Goal: Transaction & Acquisition: Purchase product/service

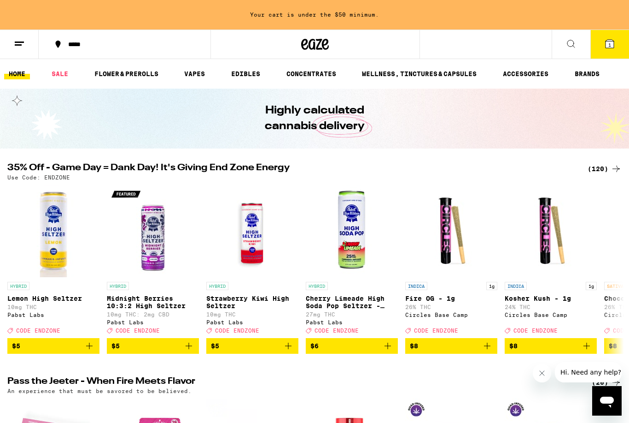
click at [594, 171] on div "(120)" at bounding box center [605, 168] width 34 height 11
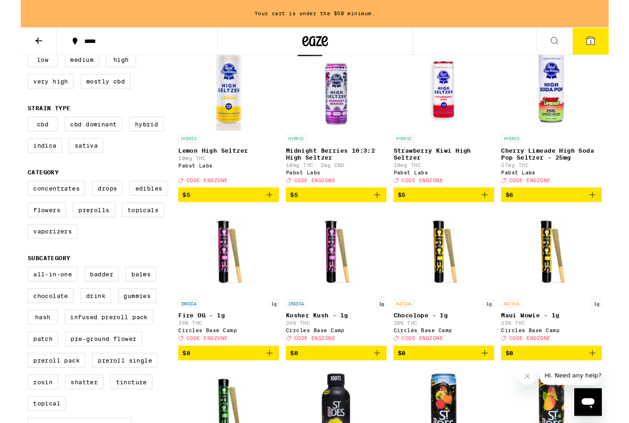
scroll to position [116, 0]
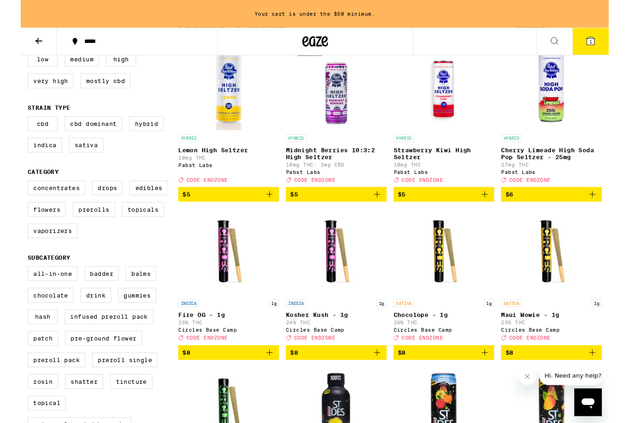
click at [75, 163] on label "Sativa" at bounding box center [70, 155] width 37 height 16
click at [10, 126] on input "Sativa" at bounding box center [9, 126] width 0 height 0
checkbox input "true"
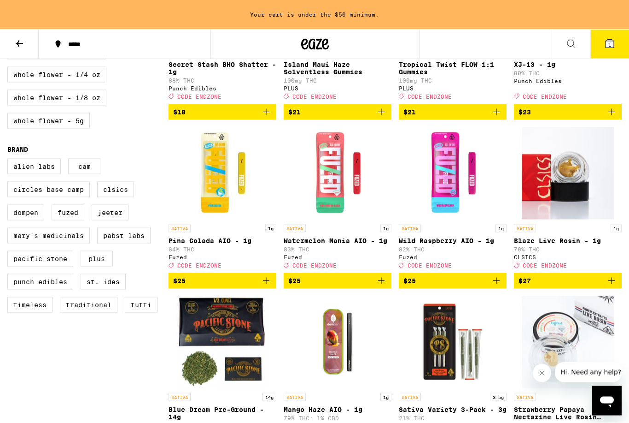
scroll to position [511, 0]
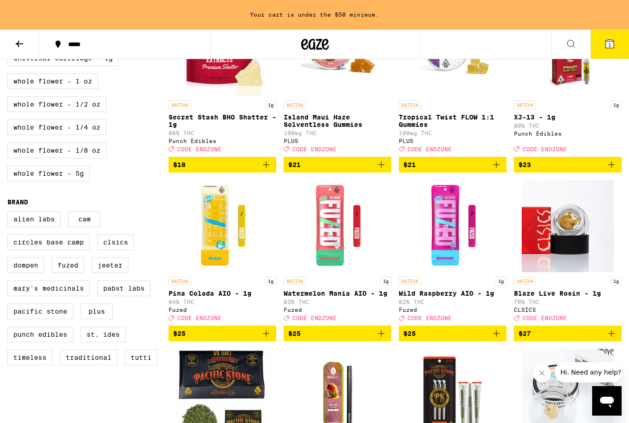
click at [275, 417] on link "SATIVA 14g Blue Dream Pre-Ground - 14g 23% THC Pacific Stone Deal Created with …" at bounding box center [223, 424] width 108 height 153
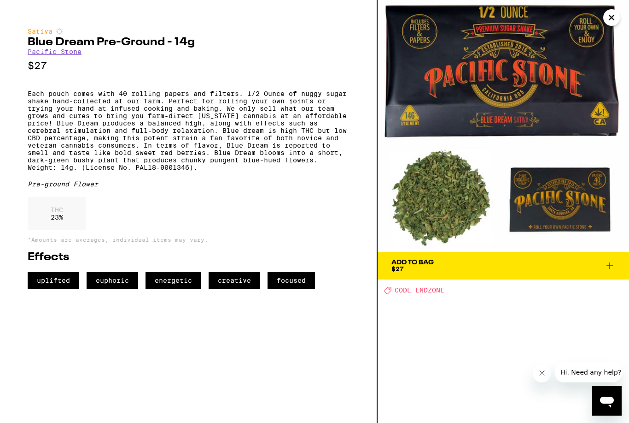
click at [278, 419] on div "Sativa Blue Dream Pre-Ground - 14g Pacific Stone $27 Each pouch comes with 40 r…" at bounding box center [189, 211] width 378 height 423
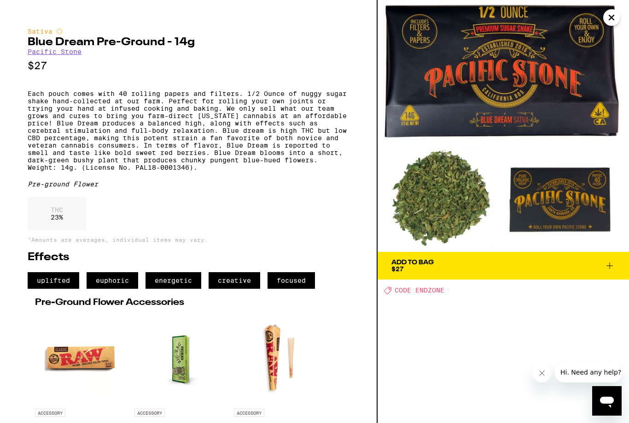
click at [611, 21] on icon "Close" at bounding box center [611, 18] width 11 height 14
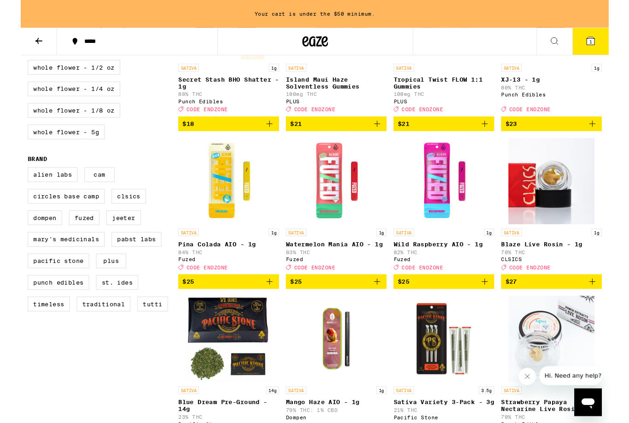
scroll to position [580, 0]
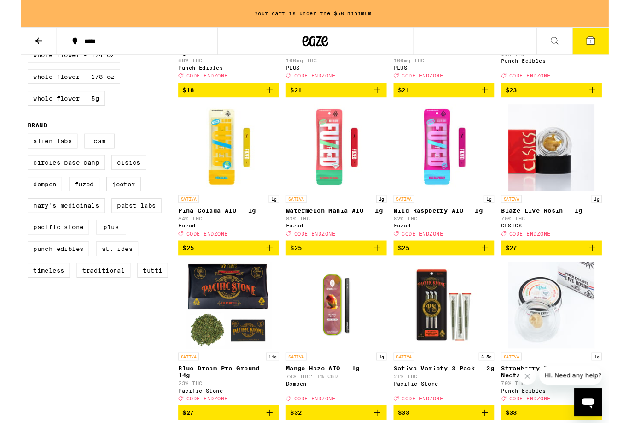
click at [268, 270] on icon "Add to bag" at bounding box center [266, 264] width 11 height 11
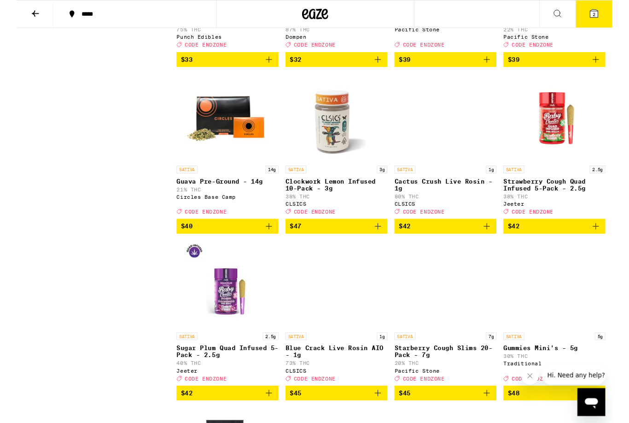
scroll to position [1307, 0]
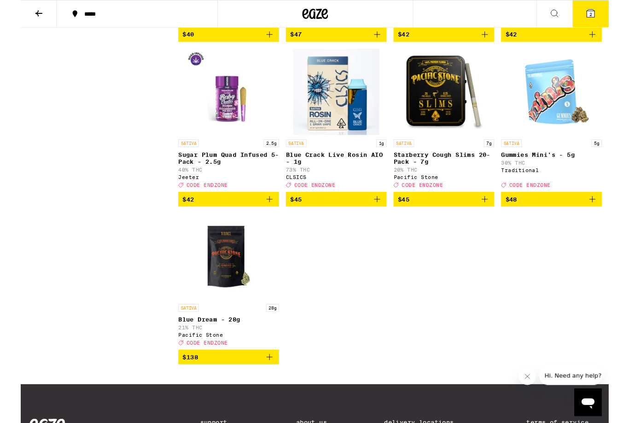
click at [382, 218] on icon "Add to bag" at bounding box center [381, 212] width 11 height 11
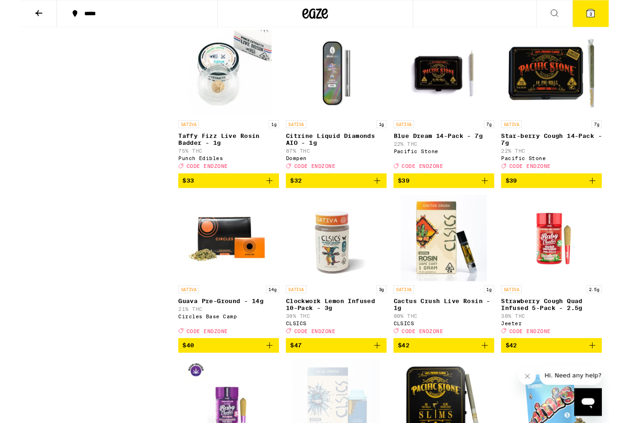
scroll to position [975, 0]
click at [608, 16] on icon at bounding box center [610, 14] width 8 height 8
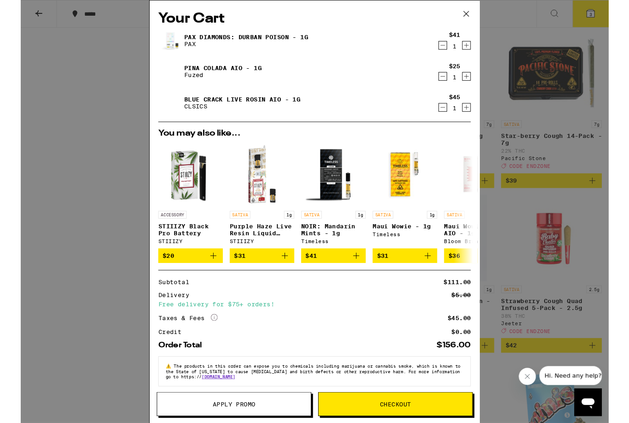
click at [452, 46] on icon "Decrement" at bounding box center [452, 48] width 8 height 11
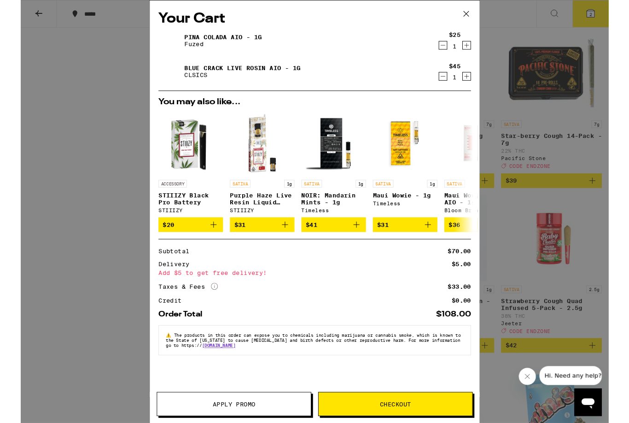
click at [480, 17] on icon at bounding box center [477, 15] width 14 height 14
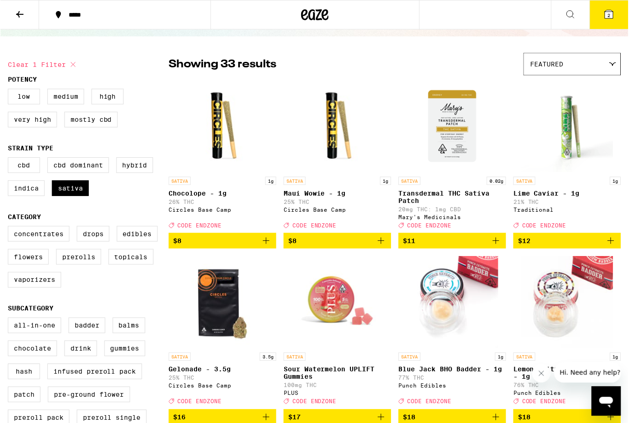
scroll to position [30, 0]
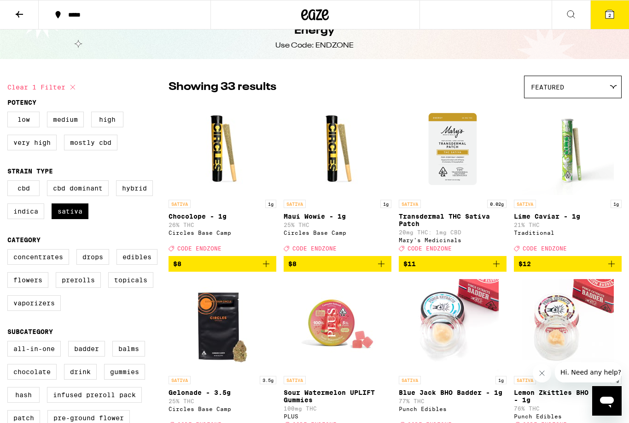
click at [90, 147] on label "Mostly CBD" at bounding box center [90, 143] width 53 height 16
click at [10, 113] on input "Mostly CBD" at bounding box center [9, 113] width 0 height 0
checkbox input "true"
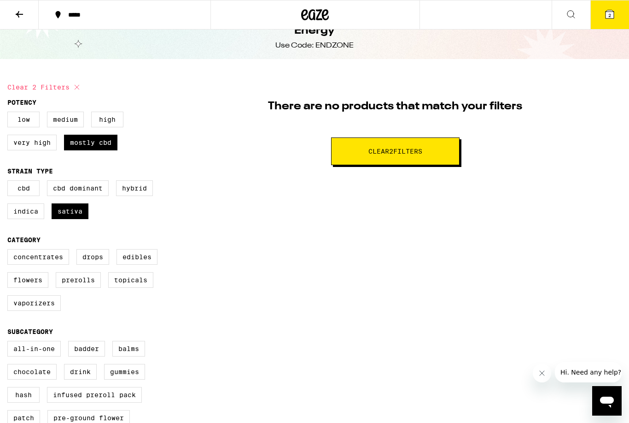
click at [26, 196] on label "CBD" at bounding box center [23, 188] width 32 height 16
click at [10, 182] on input "CBD" at bounding box center [9, 182] width 0 height 0
checkbox input "true"
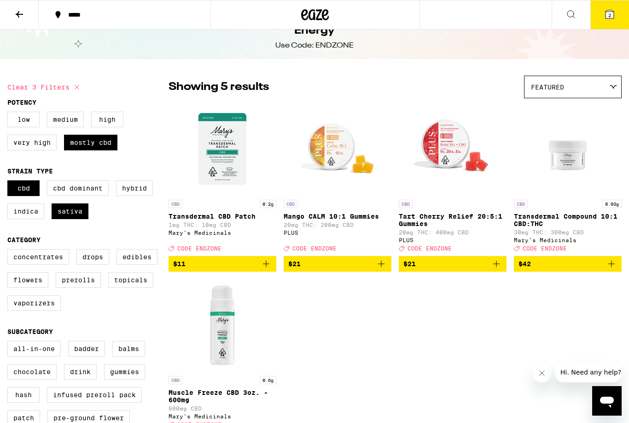
click at [71, 193] on label "CBD Dominant" at bounding box center [78, 188] width 62 height 16
click at [10, 182] on input "CBD Dominant" at bounding box center [9, 182] width 0 height 0
checkbox input "true"
click at [71, 219] on label "Sativa" at bounding box center [70, 211] width 37 height 16
click at [10, 182] on input "Sativa" at bounding box center [9, 182] width 0 height 0
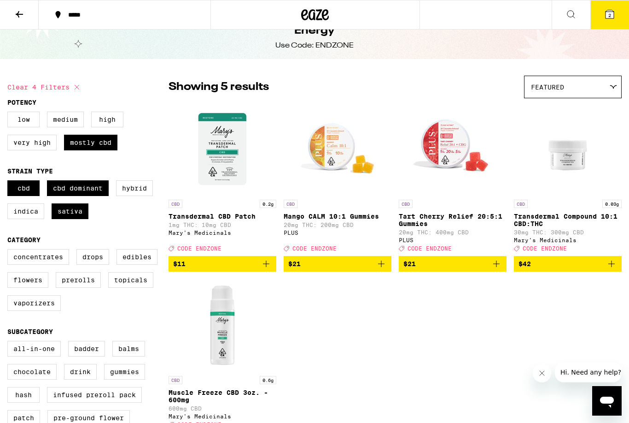
checkbox input "false"
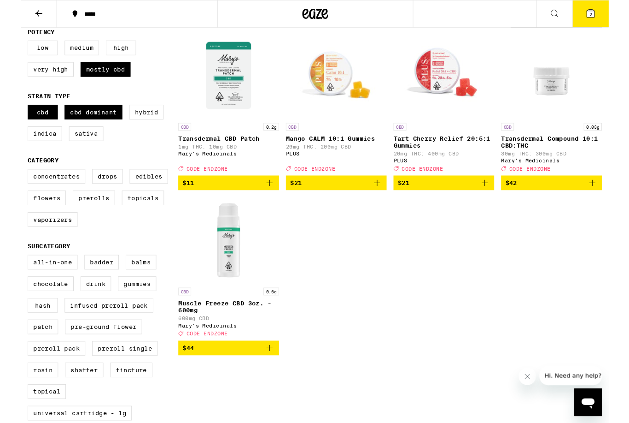
scroll to position [98, 0]
click at [386, 277] on div "CBD 0.2g Transdermal CBD Patch 1mg THC: 10mg CBD [PERSON_NAME]'s Medicinals Dea…" at bounding box center [395, 207] width 453 height 345
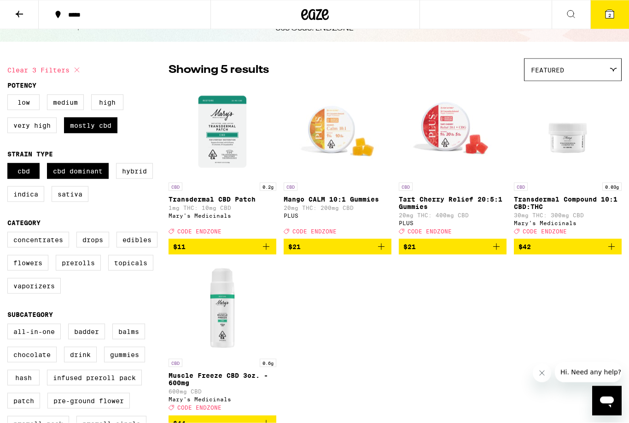
scroll to position [0, 0]
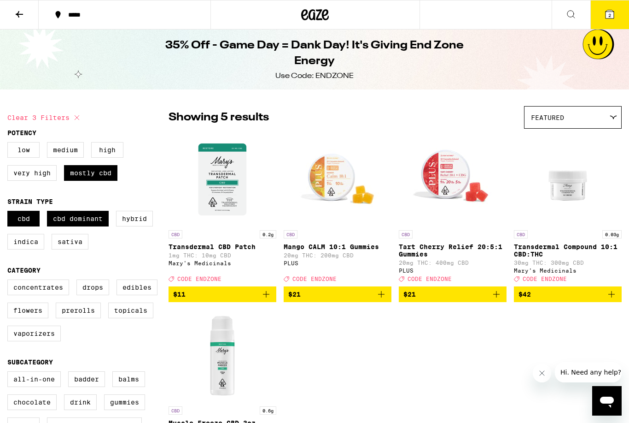
click at [22, 17] on icon at bounding box center [19, 14] width 11 height 11
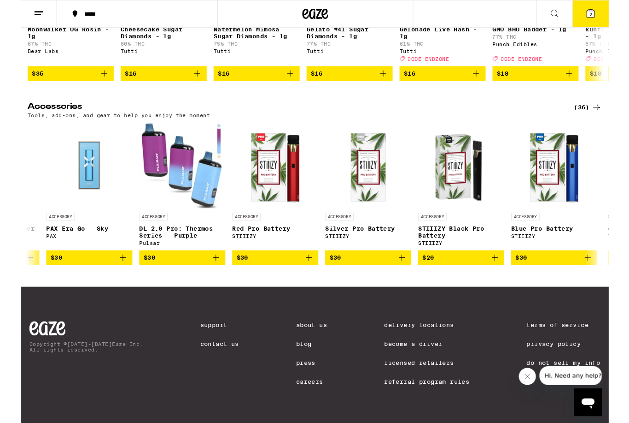
scroll to position [0, 2668]
click at [208, 272] on icon "Add to bag" at bounding box center [208, 275] width 6 height 6
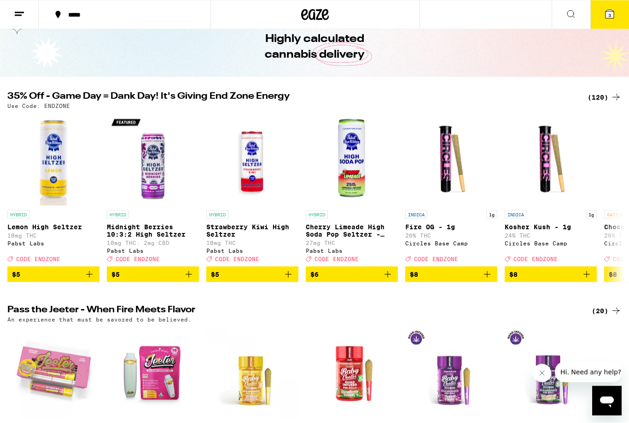
scroll to position [0, 0]
